Goal: Transaction & Acquisition: Purchase product/service

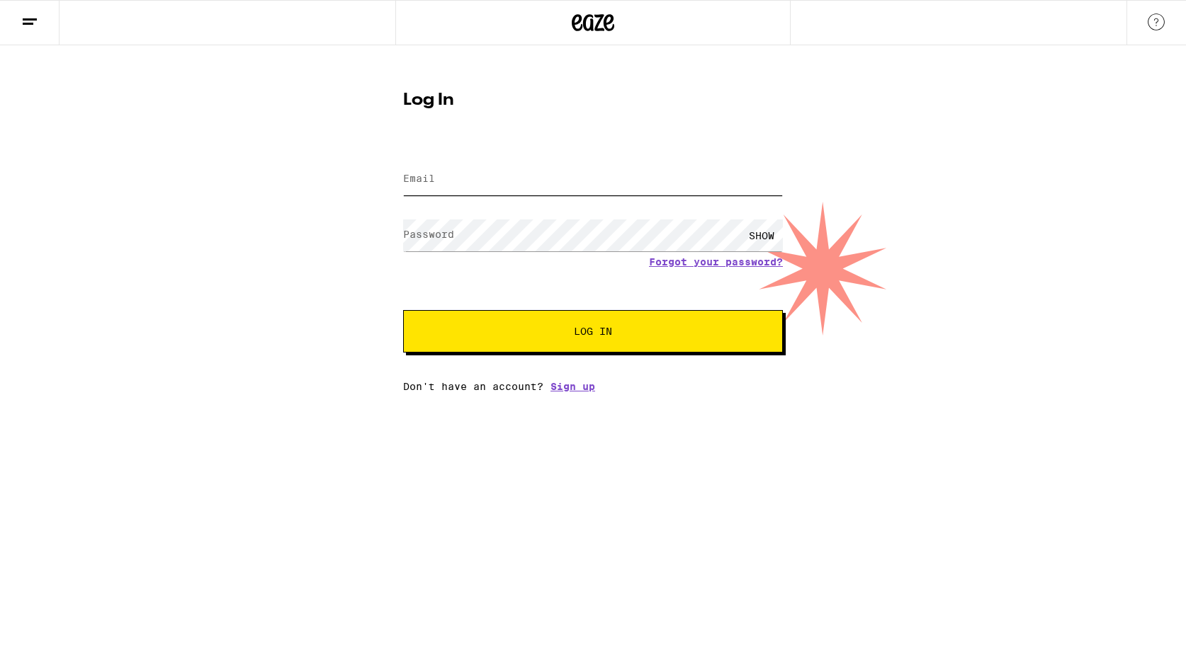
type input "[PERSON_NAME][EMAIL_ADDRESS][DOMAIN_NAME]"
click at [656, 324] on button "Log In" at bounding box center [593, 331] width 380 height 42
